Goal: Find specific page/section: Find specific page/section

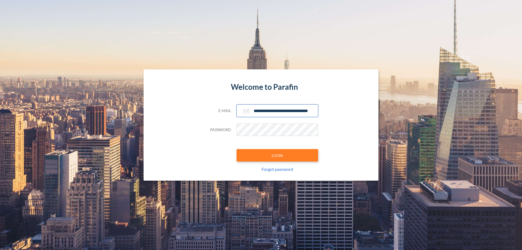
type input "**********"
click at [277, 155] on button "LOGIN" at bounding box center [277, 155] width 82 height 12
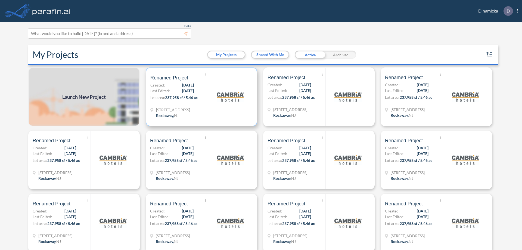
scroll to position [1, 0]
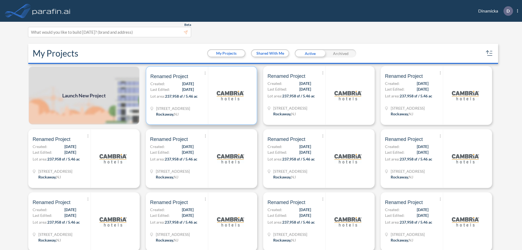
click at [200, 95] on p "Lot area: 237,958 sf / 5.46 ac" at bounding box center [179, 97] width 58 height 8
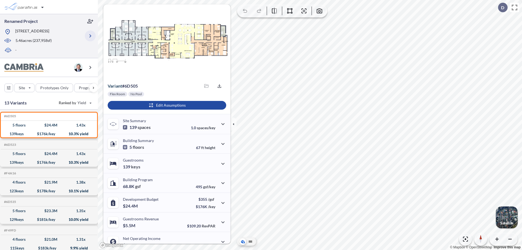
click at [90, 36] on icon "button" at bounding box center [90, 36] width 7 height 7
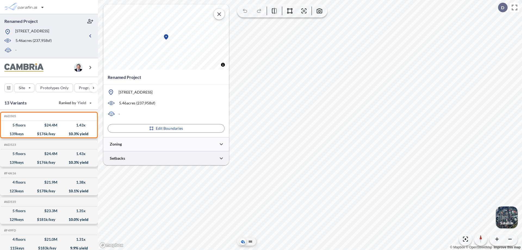
click at [166, 158] on div at bounding box center [166, 158] width 126 height 14
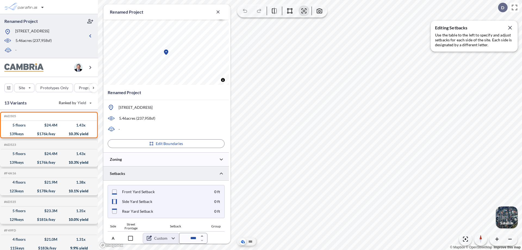
scroll to position [209, 0]
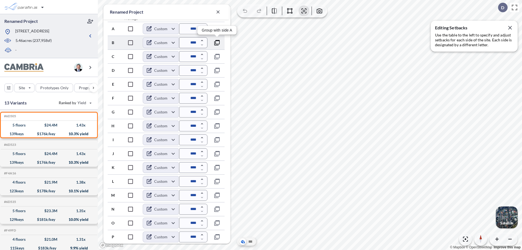
click at [217, 42] on icon "button" at bounding box center [217, 42] width 7 height 7
